Goal: Check status: Check status

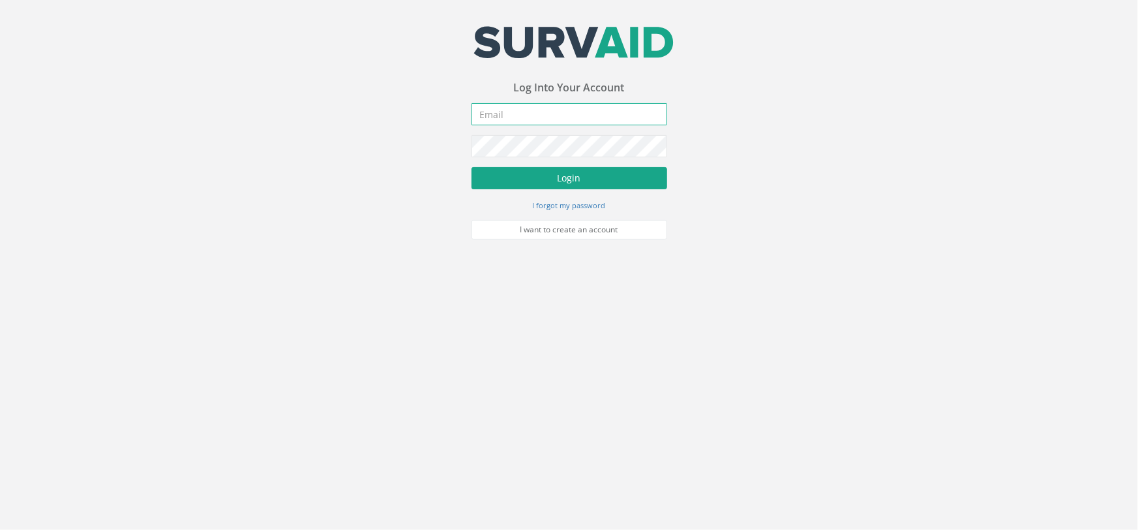
type input "[PERSON_NAME][EMAIL_ADDRESS][PERSON_NAME][DOMAIN_NAME]"
click at [550, 172] on button "Login" at bounding box center [570, 178] width 196 height 22
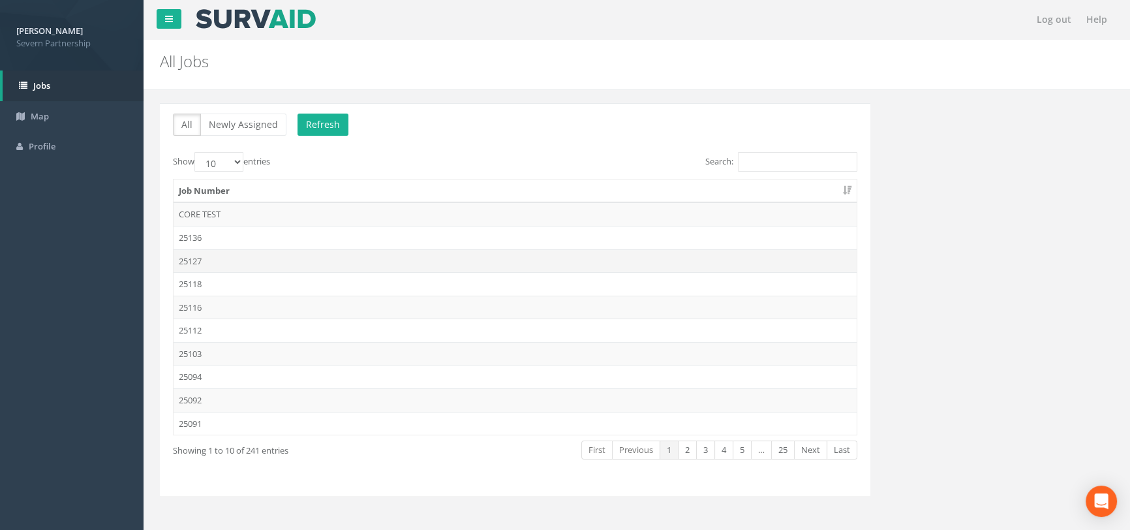
click at [213, 260] on td "25127" at bounding box center [514, 260] width 683 height 23
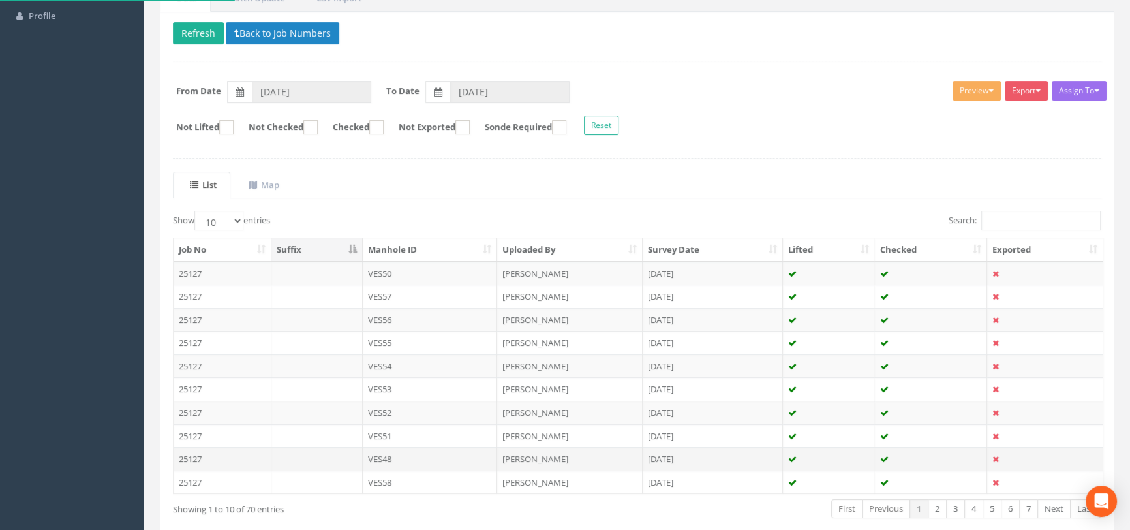
scroll to position [196, 0]
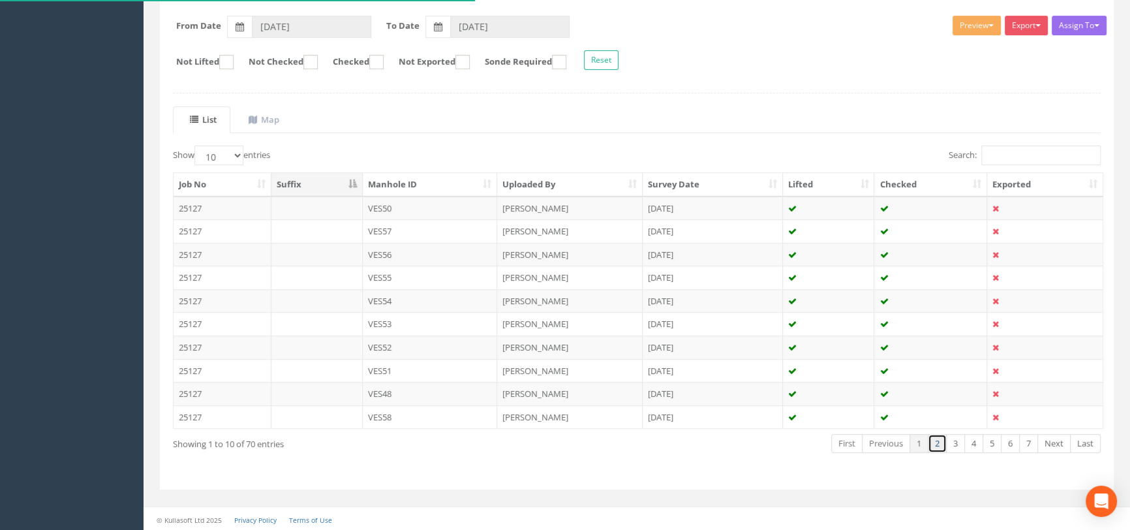
click at [933, 445] on link "2" at bounding box center [936, 443] width 19 height 19
click at [951, 443] on link "3" at bounding box center [955, 443] width 19 height 19
click at [972, 446] on link "4" at bounding box center [973, 443] width 19 height 19
click at [990, 443] on link "5" at bounding box center [991, 443] width 19 height 19
click at [1006, 443] on link "6" at bounding box center [1009, 443] width 19 height 19
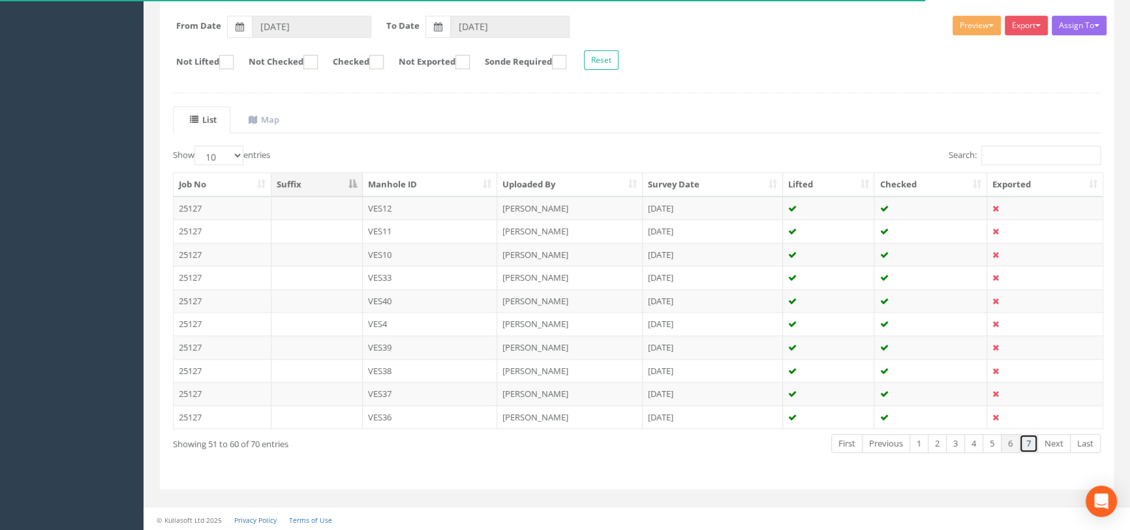
click at [1028, 442] on link "7" at bounding box center [1028, 443] width 19 height 19
click at [917, 447] on link "1" at bounding box center [918, 443] width 19 height 19
